Goal: Navigation & Orientation: Find specific page/section

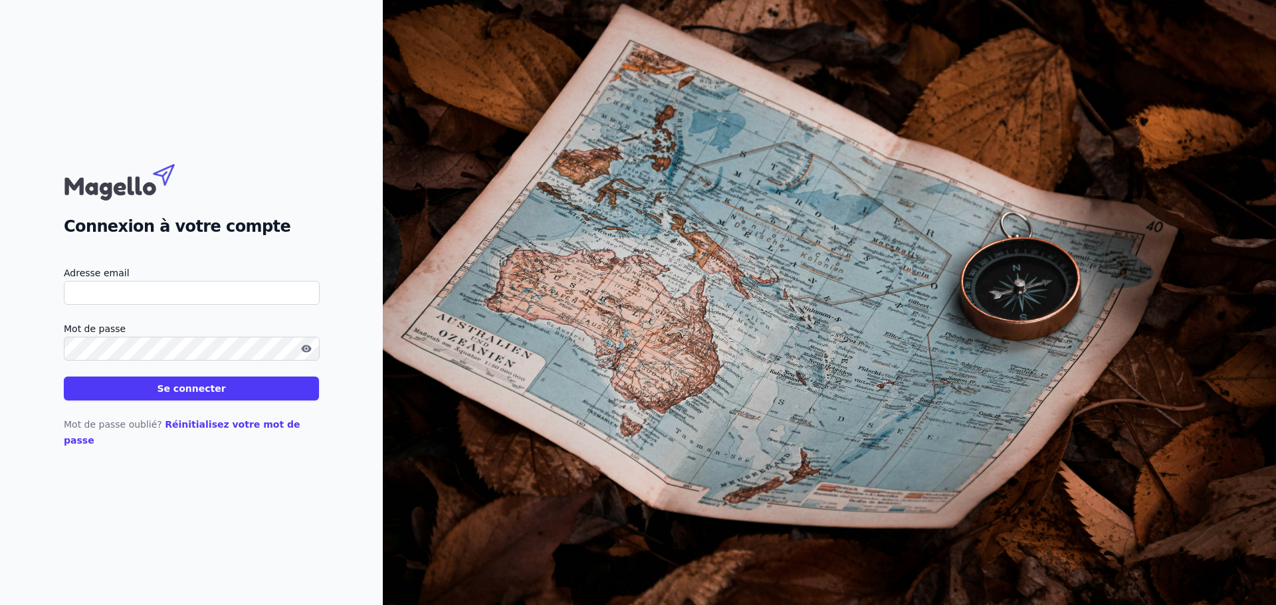
type input "[EMAIL_ADDRESS][DOMAIN_NAME]"
click at [184, 401] on button "Se connecter" at bounding box center [191, 389] width 255 height 24
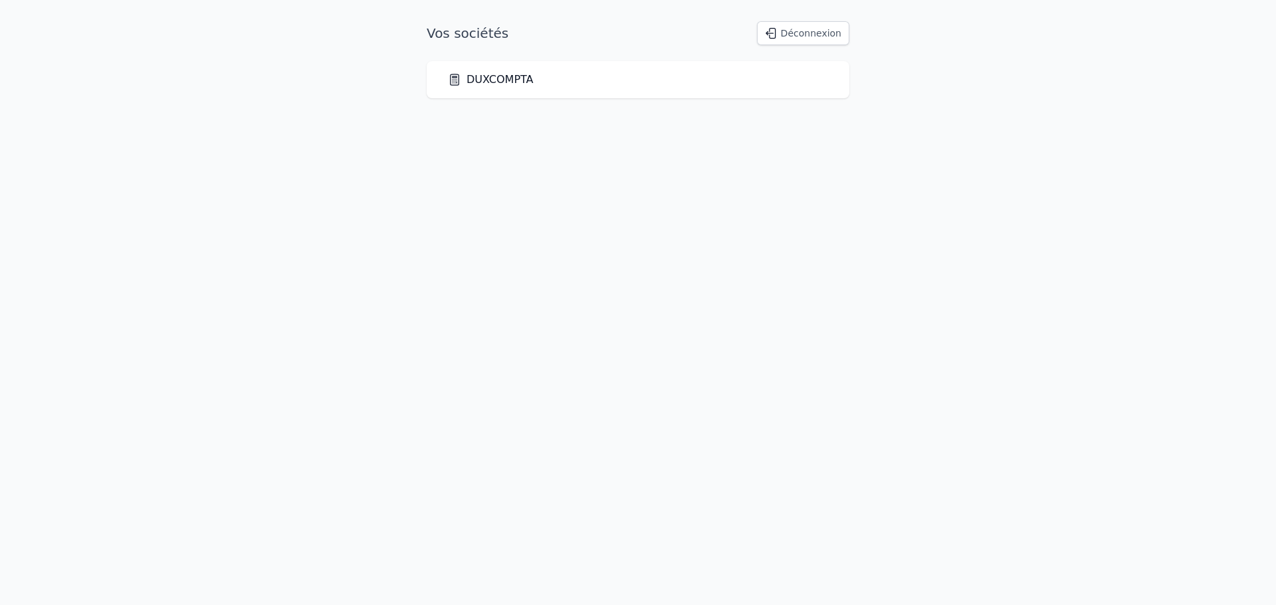
click at [506, 84] on link "DUXCOMPTA" at bounding box center [491, 80] width 86 height 16
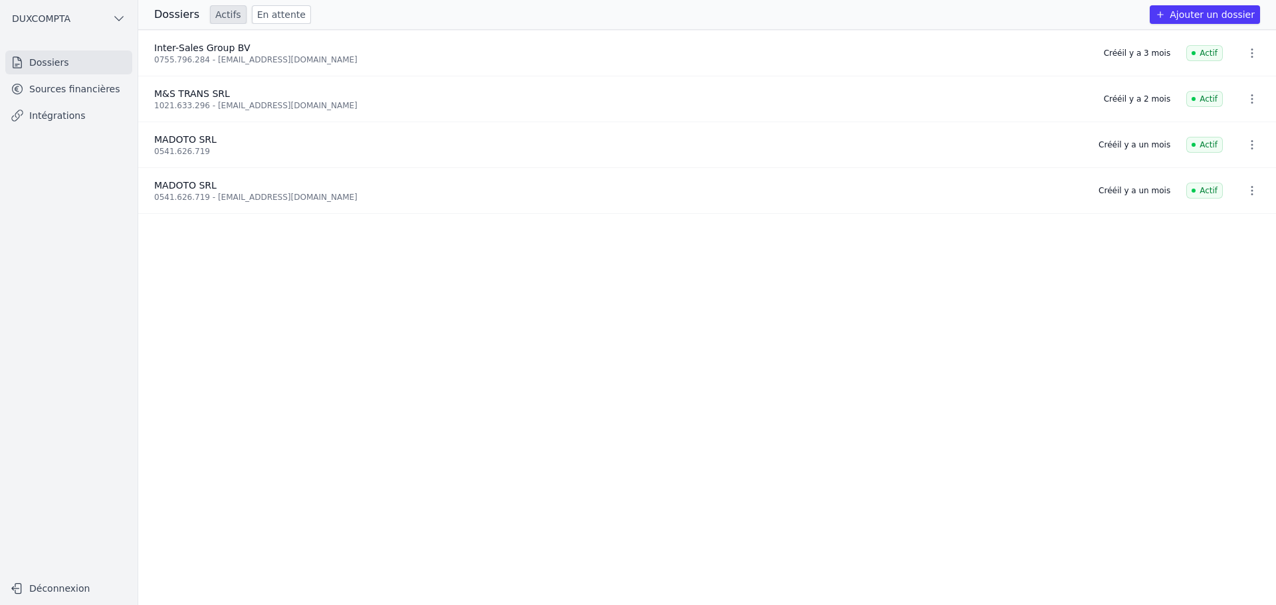
click at [179, 188] on span "MADOTO SRL" at bounding box center [185, 185] width 62 height 11
click at [178, 138] on span "MADOTO SRL" at bounding box center [185, 139] width 62 height 11
click at [54, 68] on link "Dossiers" at bounding box center [68, 63] width 127 height 24
click at [59, 86] on link "Sources financières" at bounding box center [68, 89] width 127 height 24
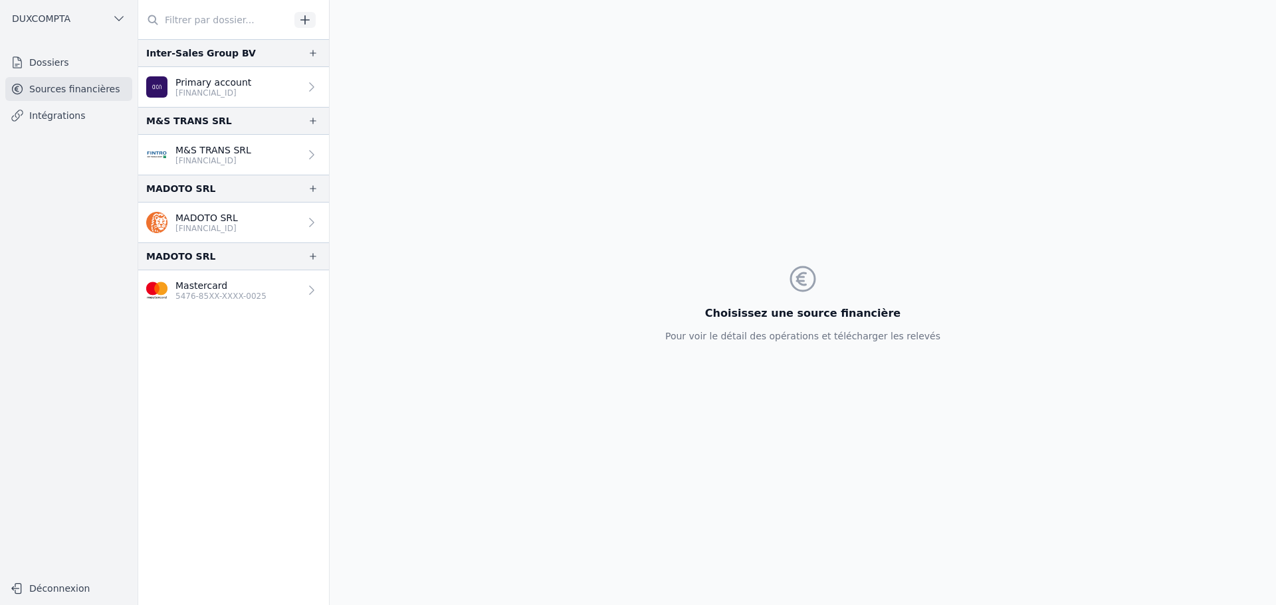
click at [222, 283] on p "Mastercard" at bounding box center [220, 285] width 91 height 13
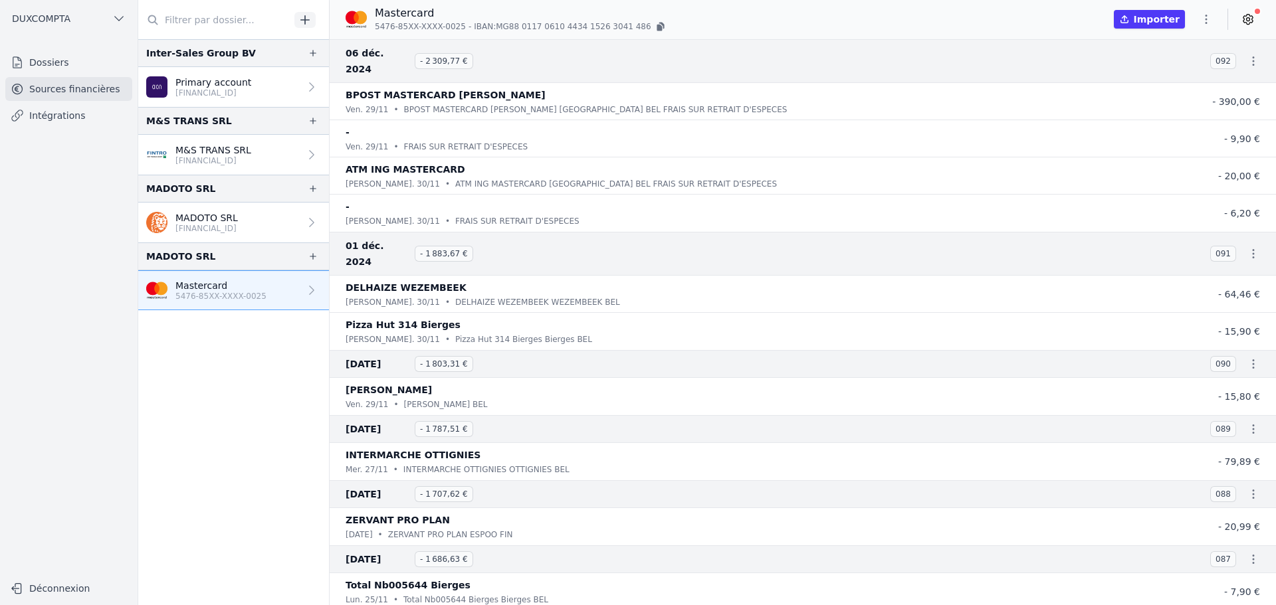
click at [183, 225] on p "[FINANCIAL_ID]" at bounding box center [206, 228] width 62 height 11
